Goal: Task Accomplishment & Management: Complete application form

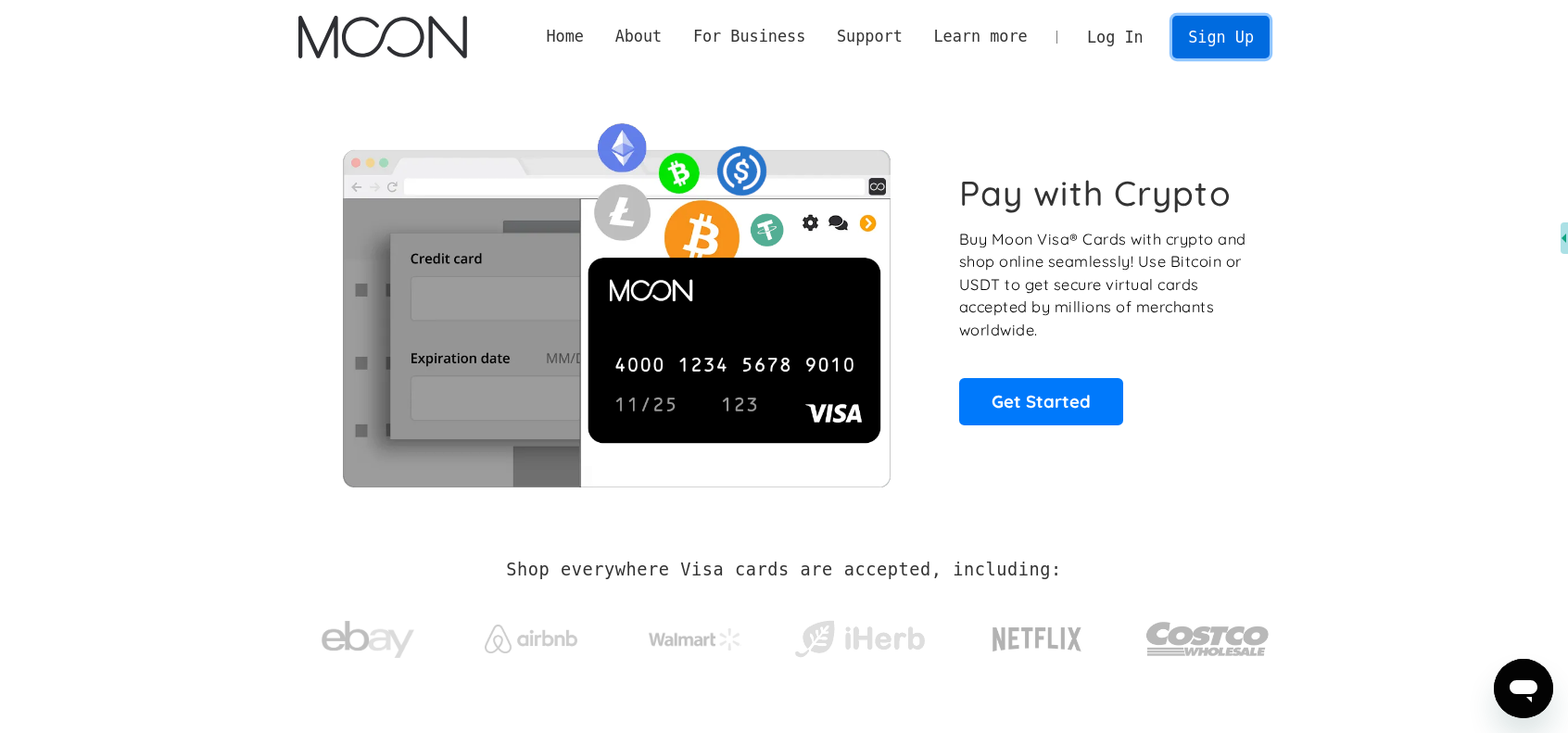
click at [1204, 28] on link "Sign Up" at bounding box center [1221, 37] width 97 height 42
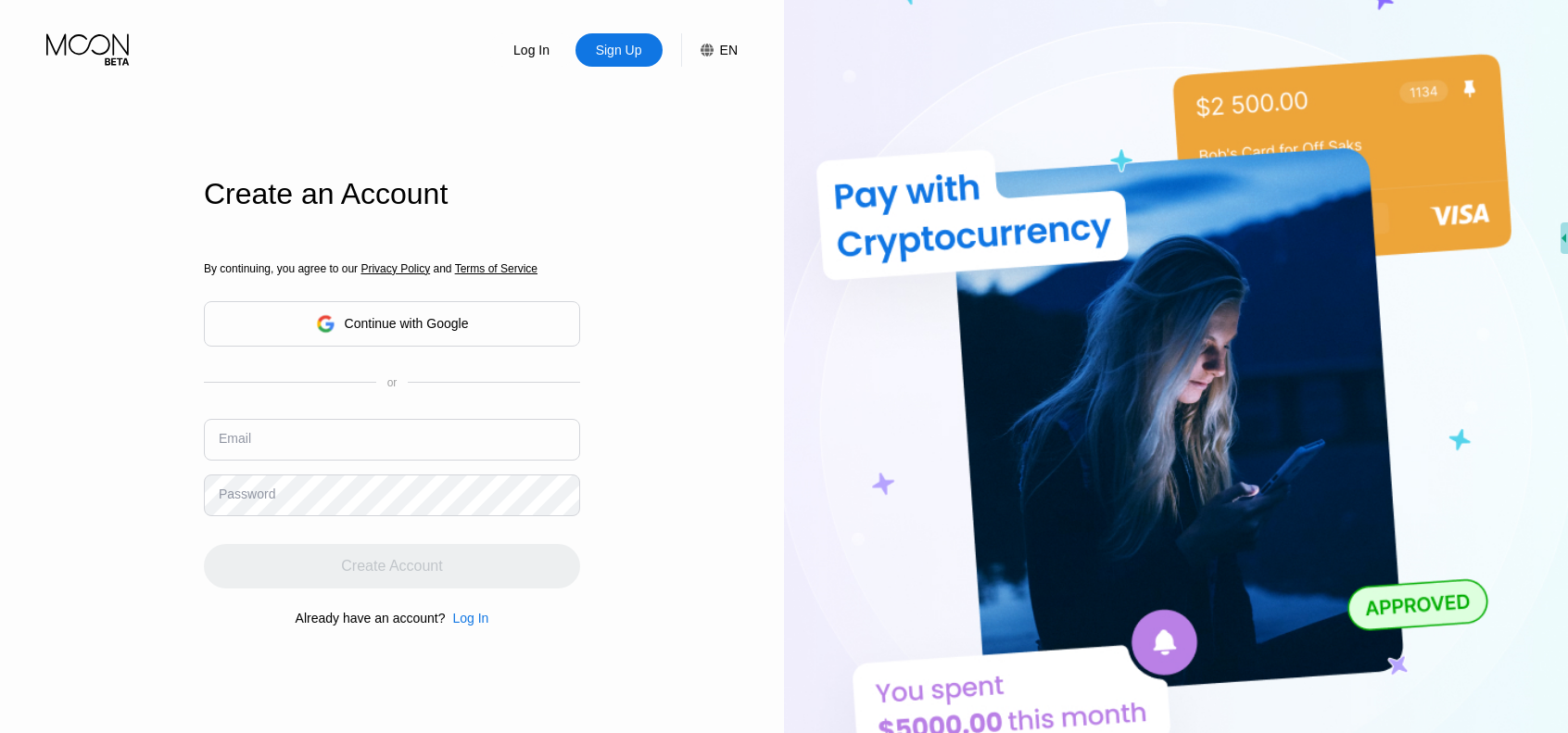
click at [410, 321] on div "Continue with Google" at bounding box center [406, 323] width 124 height 15
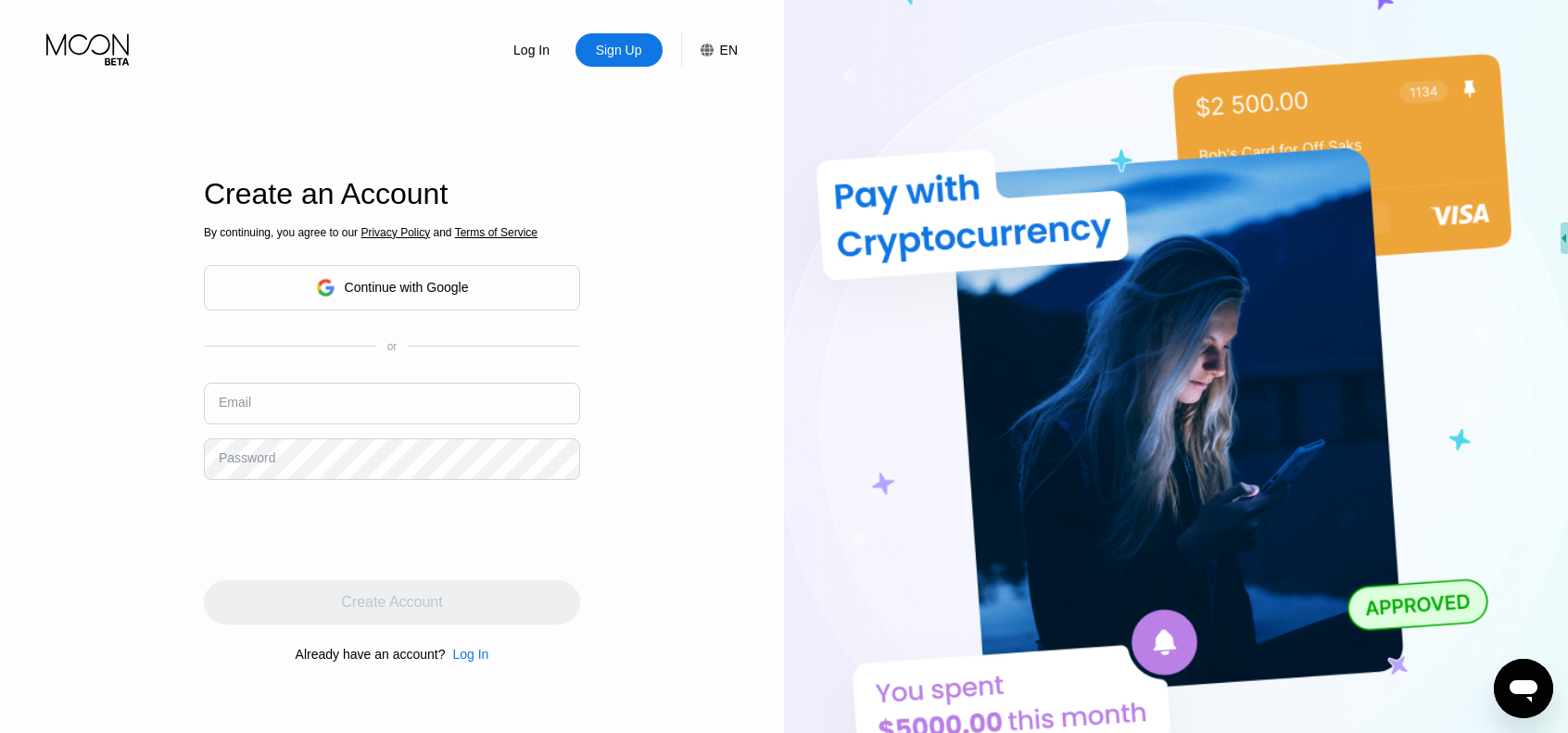
click at [456, 327] on div "By continuing, you agree to our Privacy Policy and Terms of Service Continue wi…" at bounding box center [392, 443] width 377 height 446
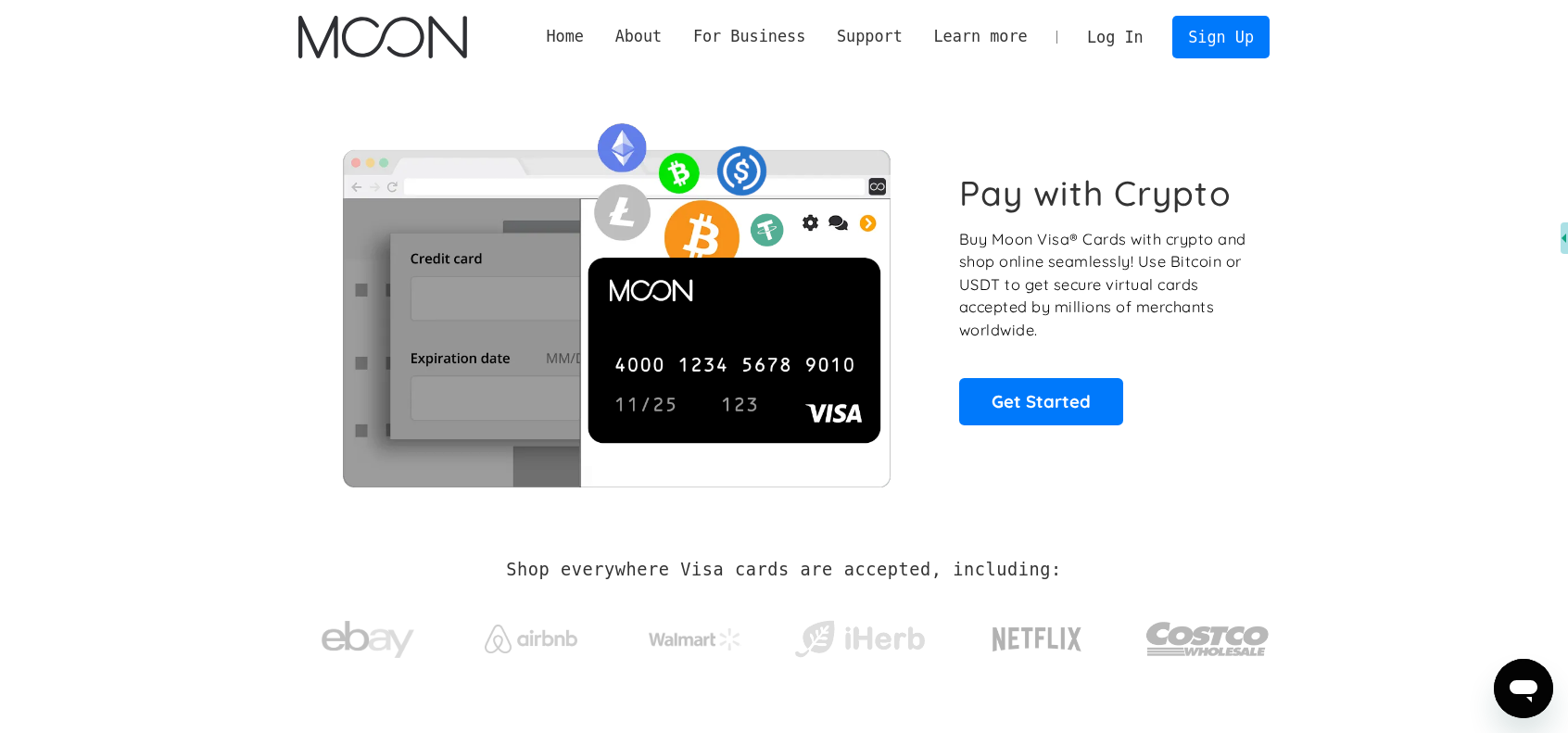
click at [1107, 37] on link "Log In" at bounding box center [1115, 37] width 87 height 41
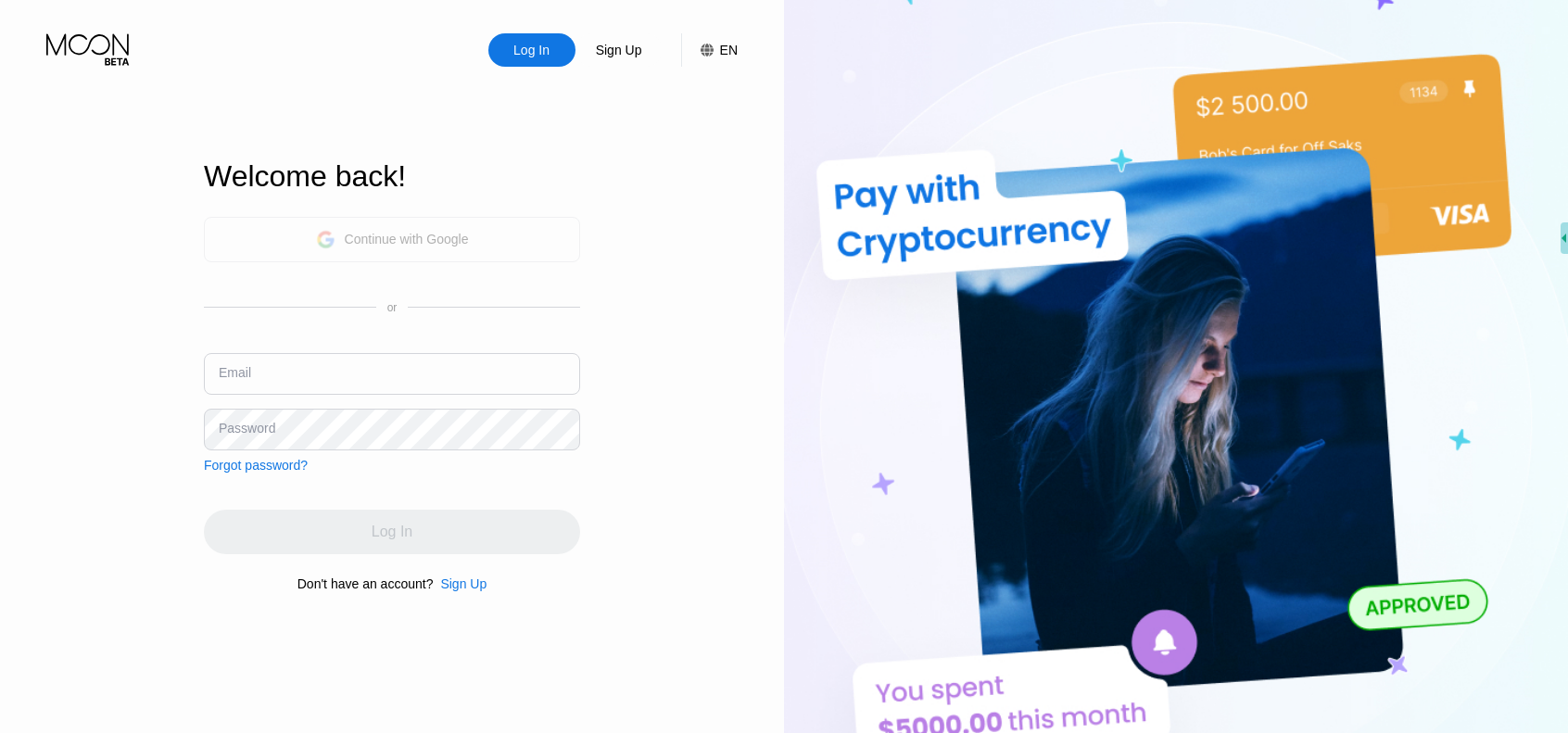
click at [475, 245] on div "Continue with Google" at bounding box center [392, 240] width 377 height 46
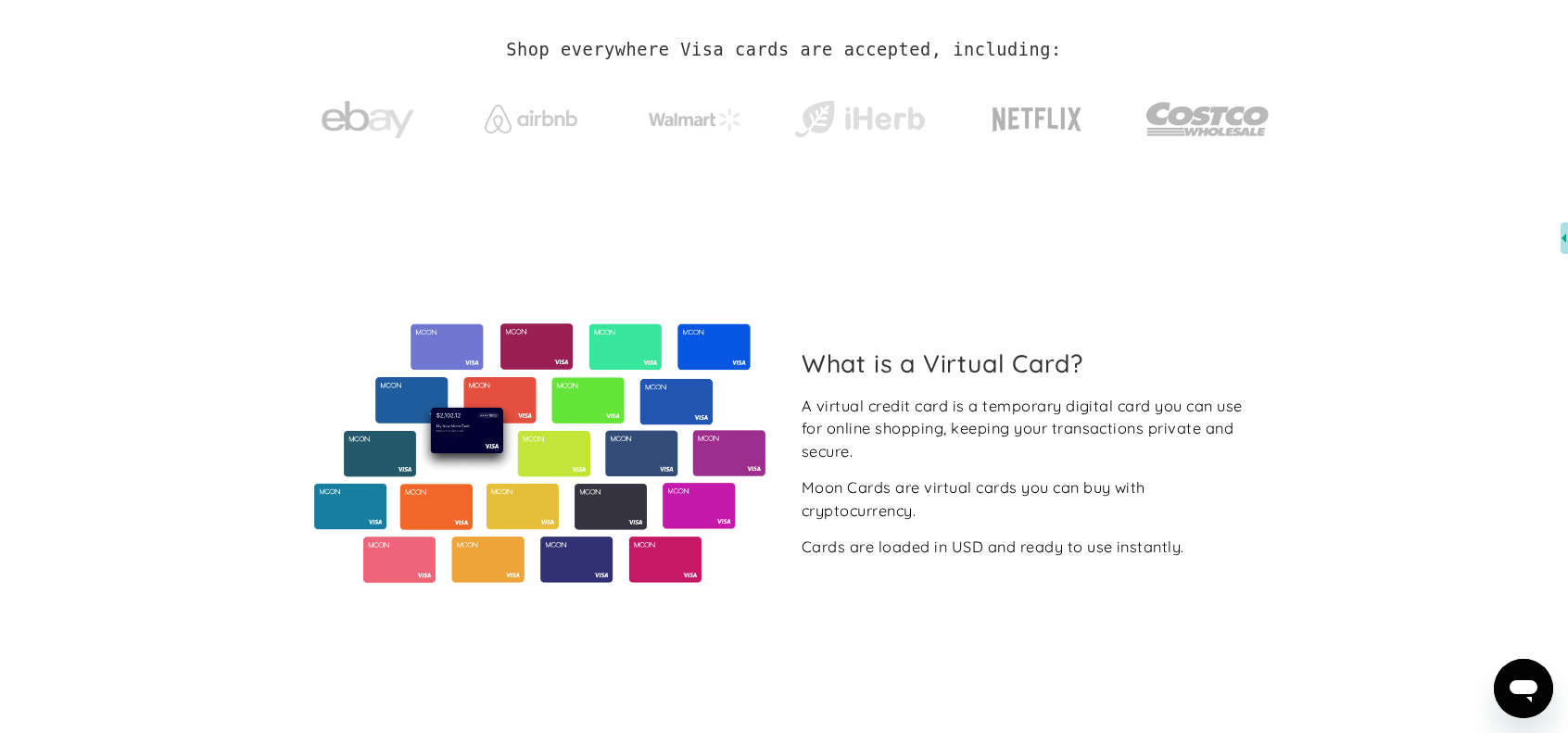
scroll to position [185, 0]
